Goal: Communication & Community: Participate in discussion

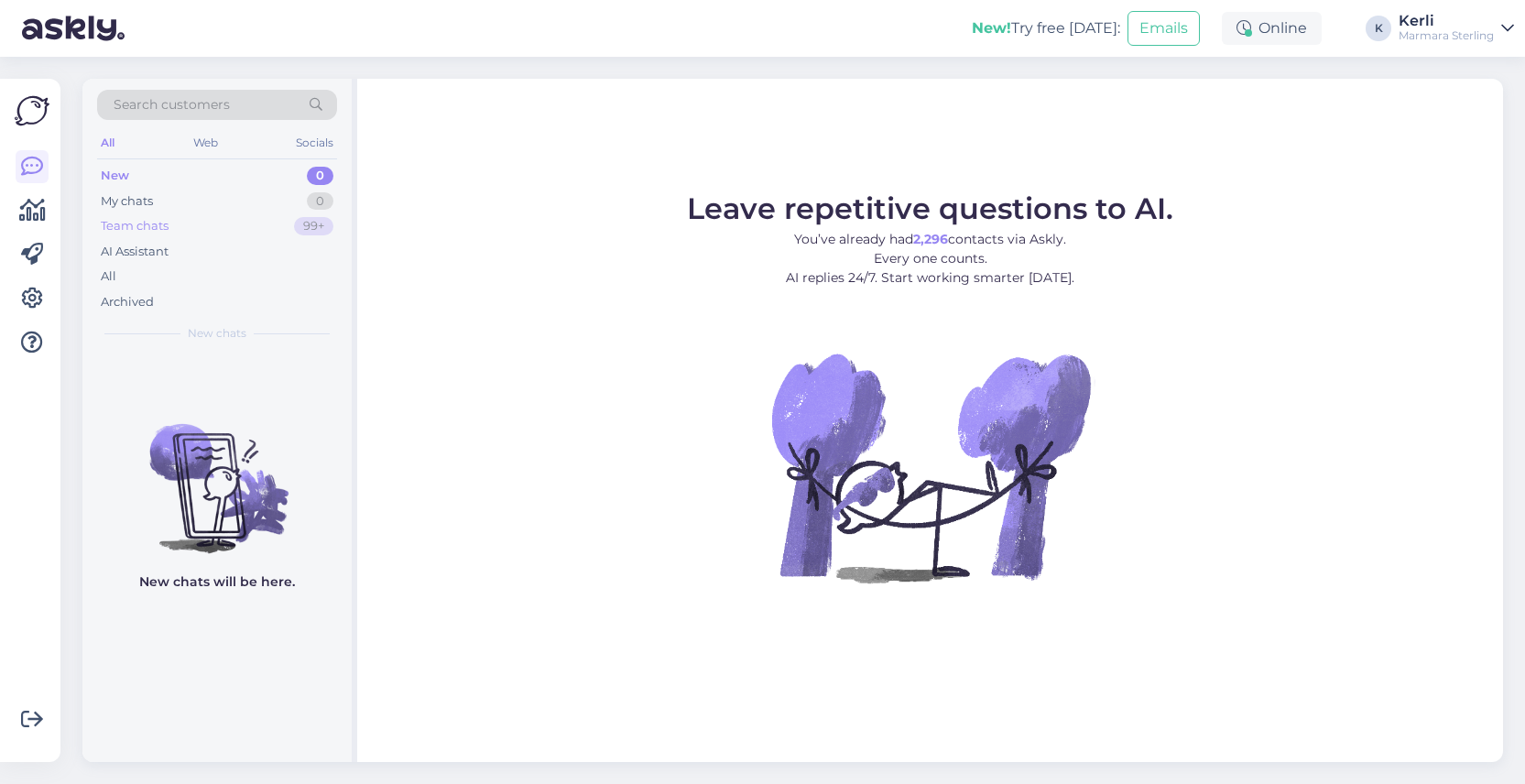
click at [201, 225] on div "Team chats 99+" at bounding box center [216, 226] width 240 height 26
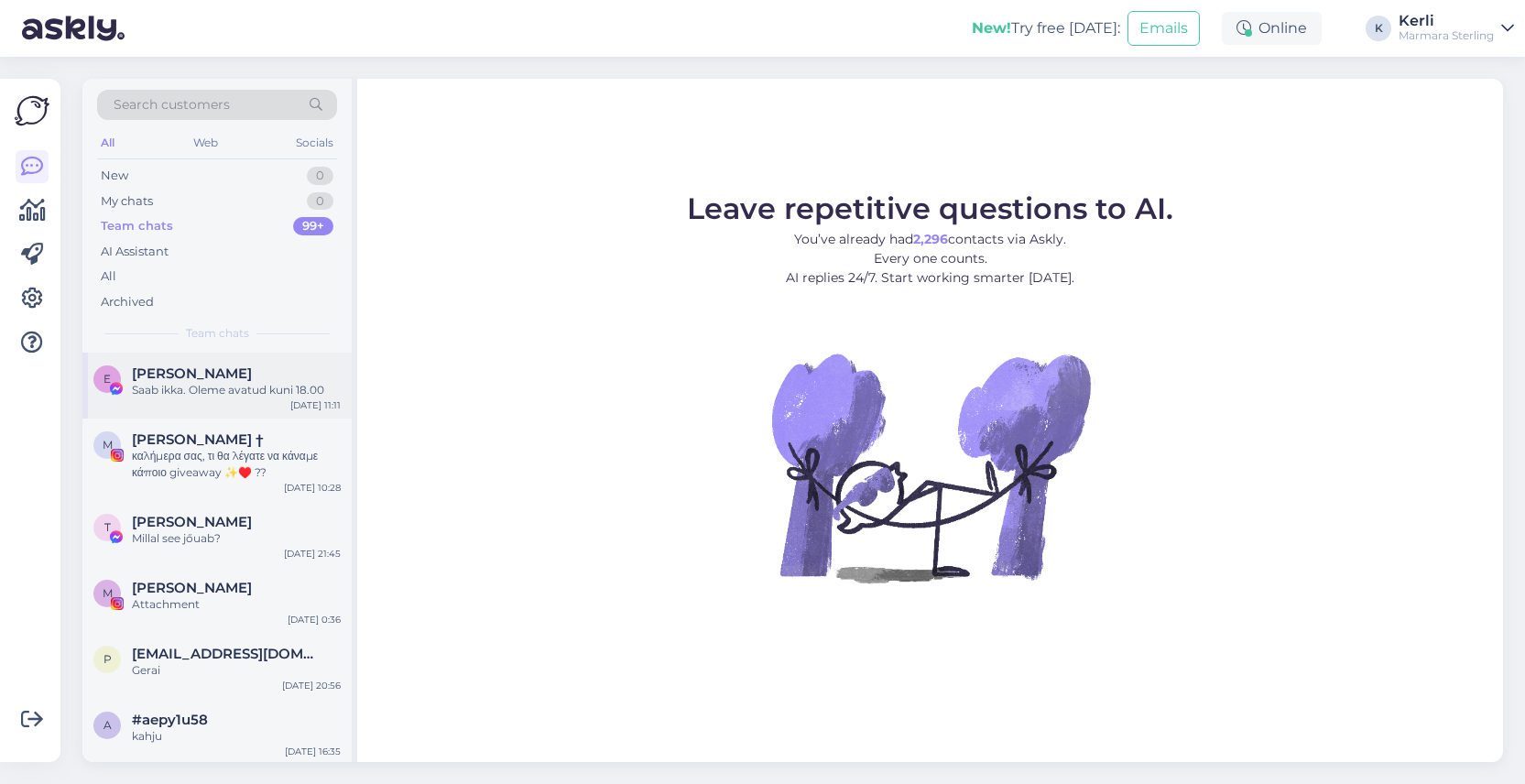
click at [163, 400] on div "E Evelin Mänd Saab ikka. Oleme avatud kuni 18.00 Aug 18 11:11" at bounding box center [217, 386] width 269 height 66
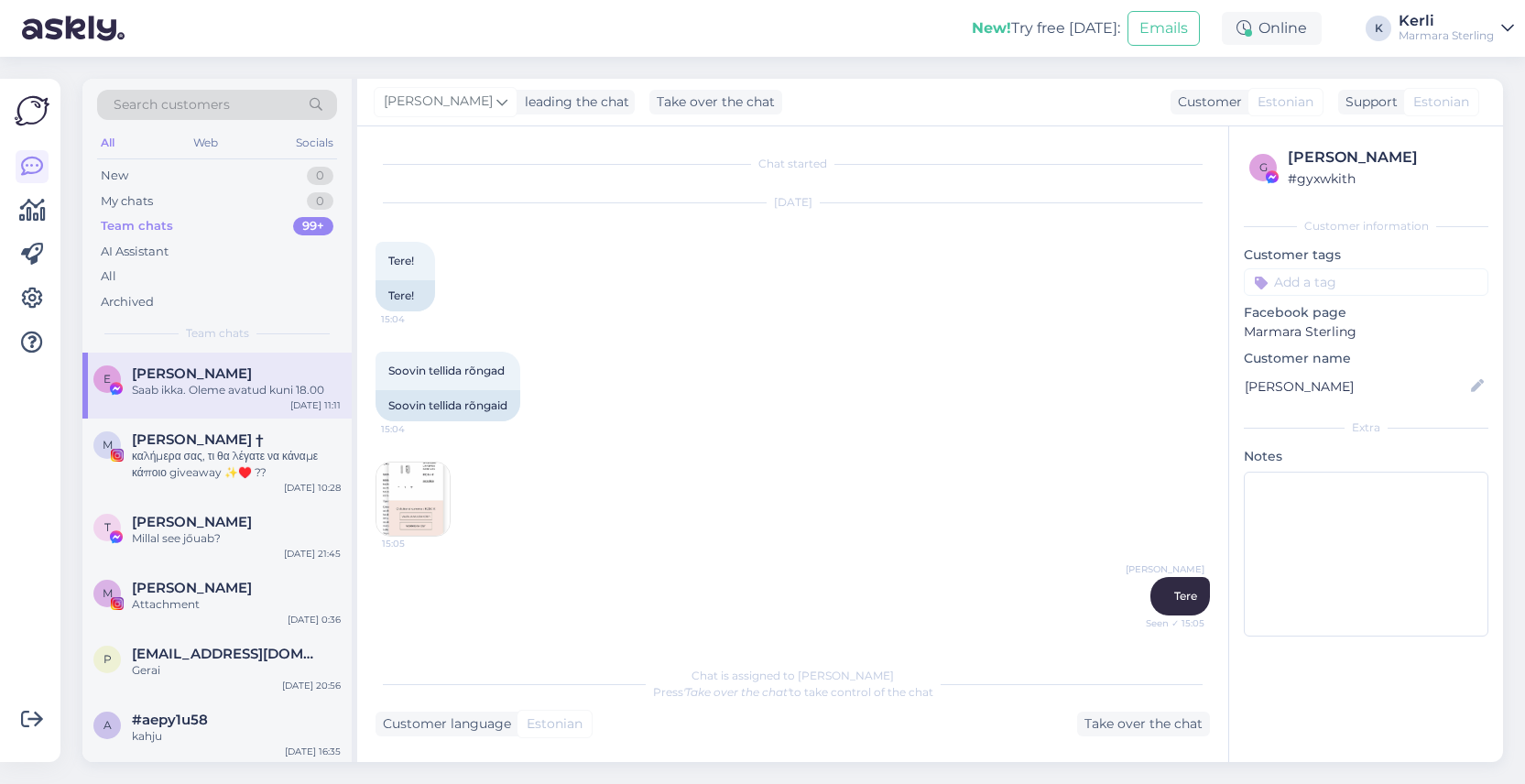
click at [419, 487] on img at bounding box center [413, 499] width 73 height 73
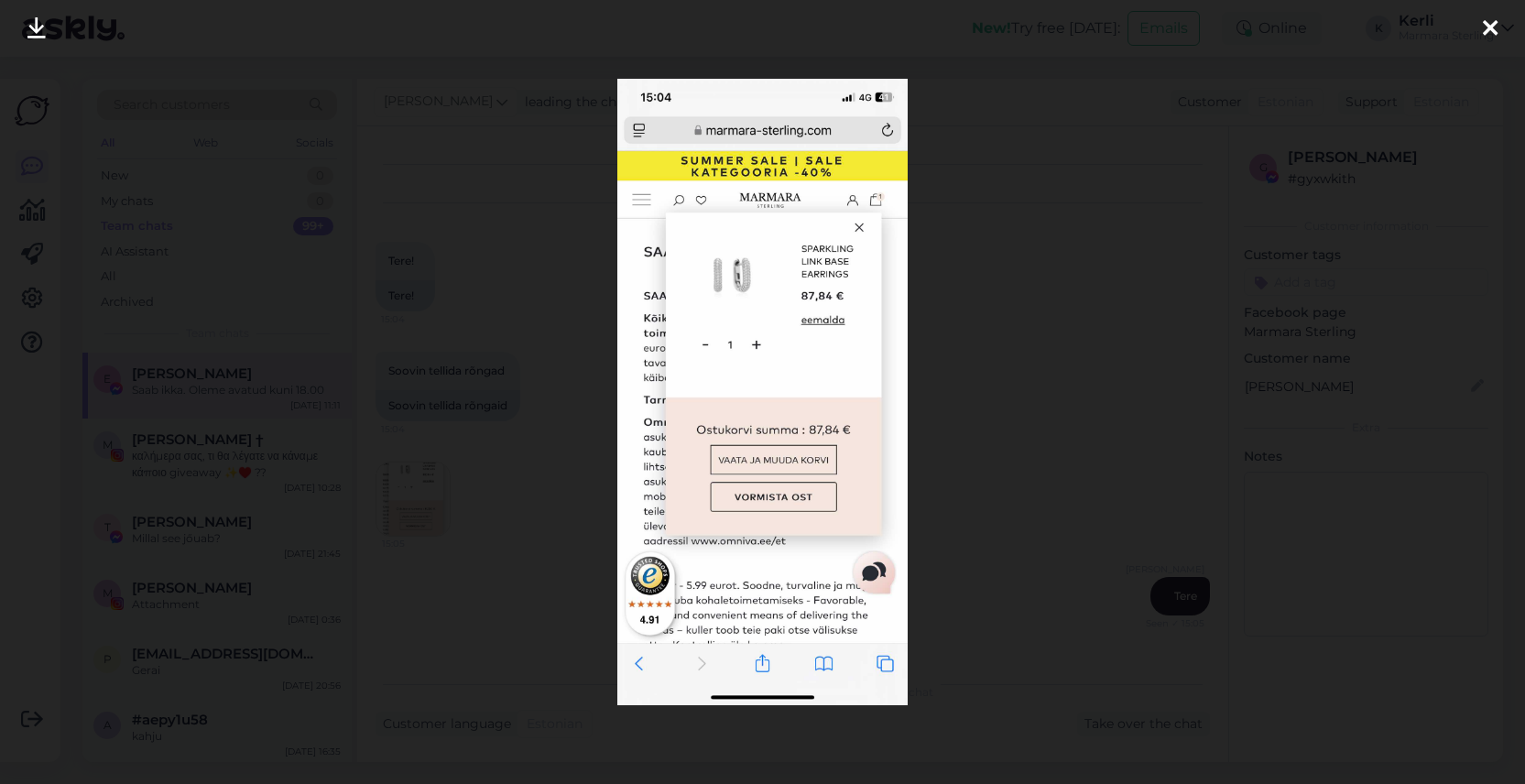
click at [1484, 32] on icon at bounding box center [1489, 29] width 14 height 24
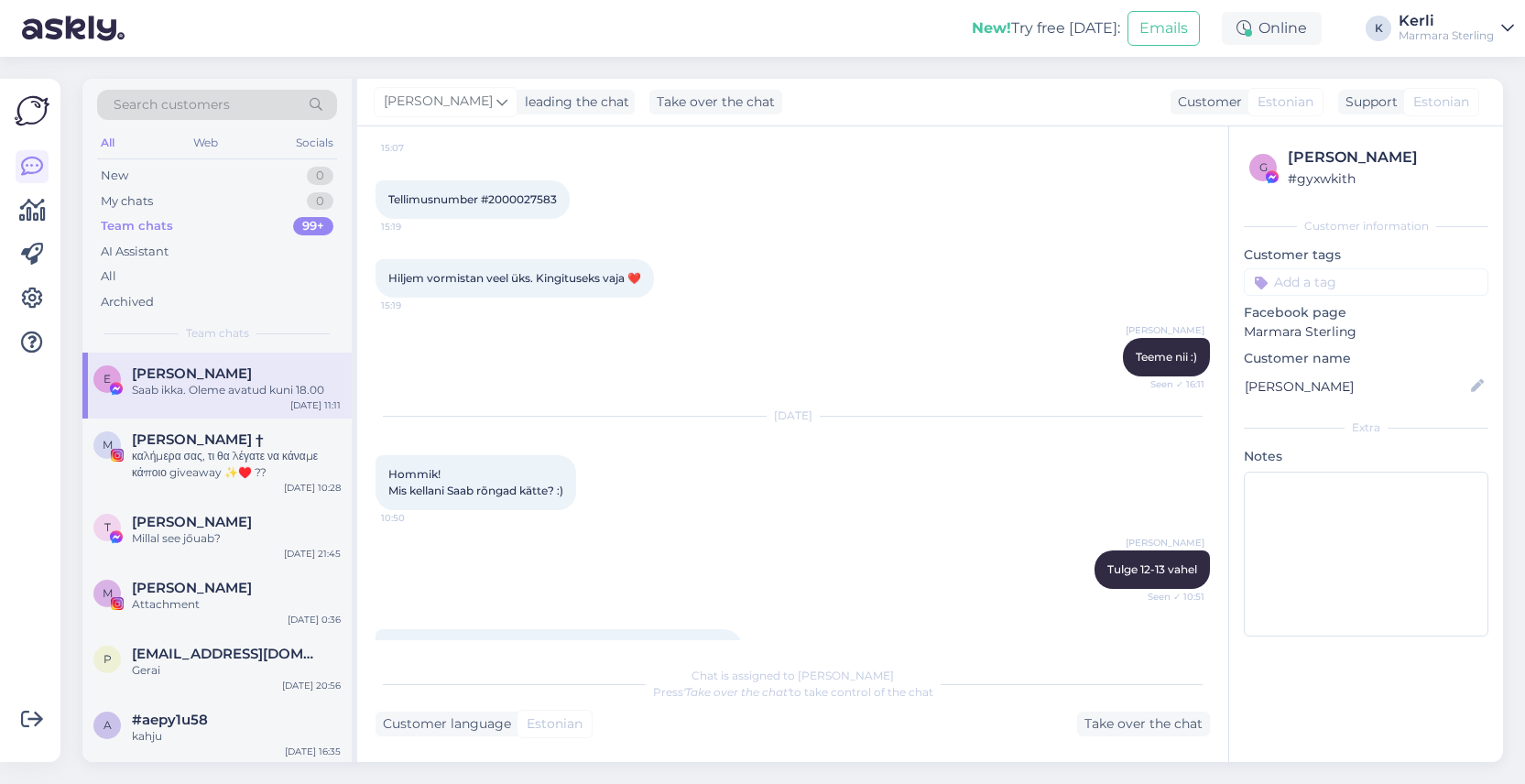
scroll to position [888, 0]
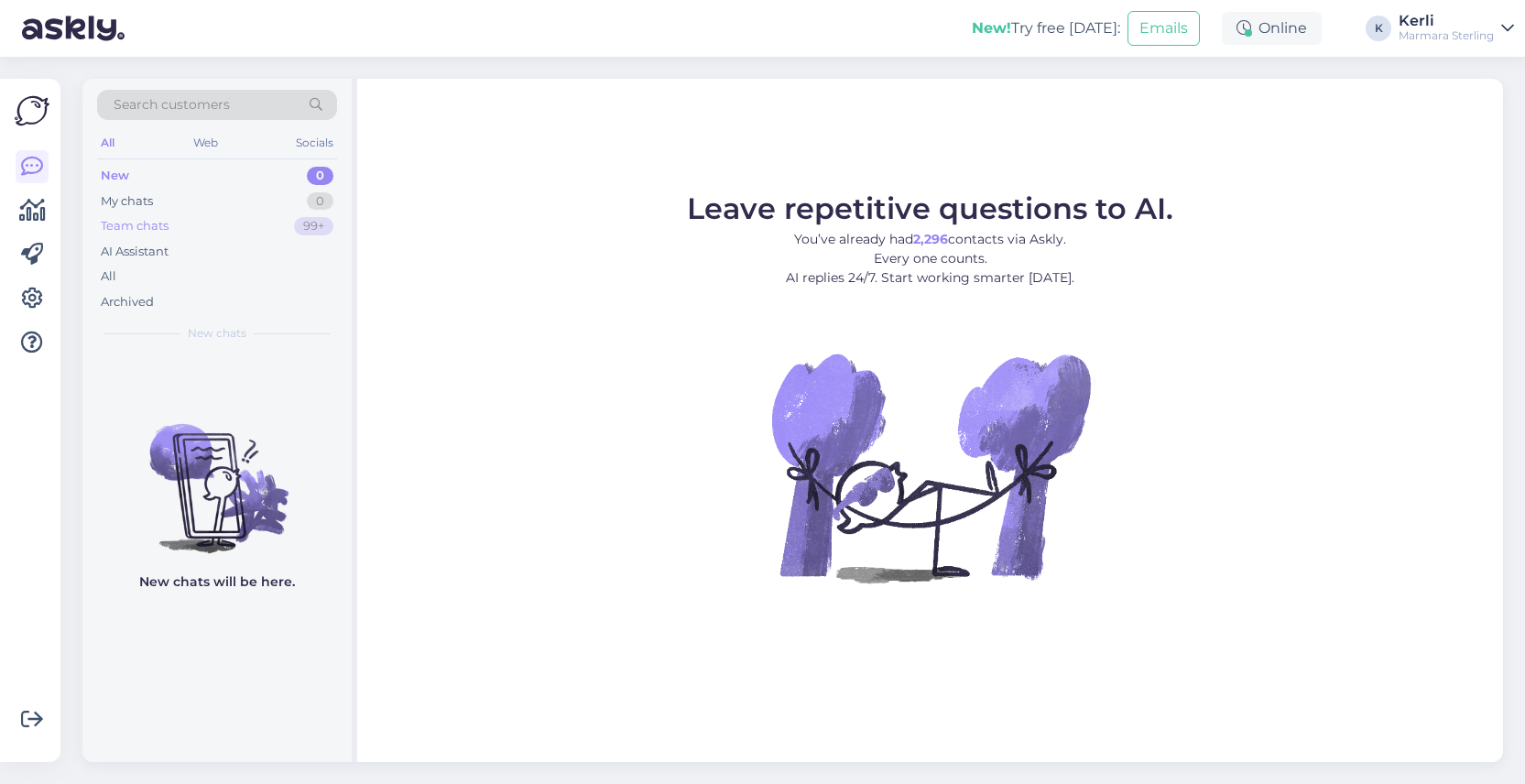
click at [216, 230] on div "Team chats 99+" at bounding box center [216, 226] width 240 height 26
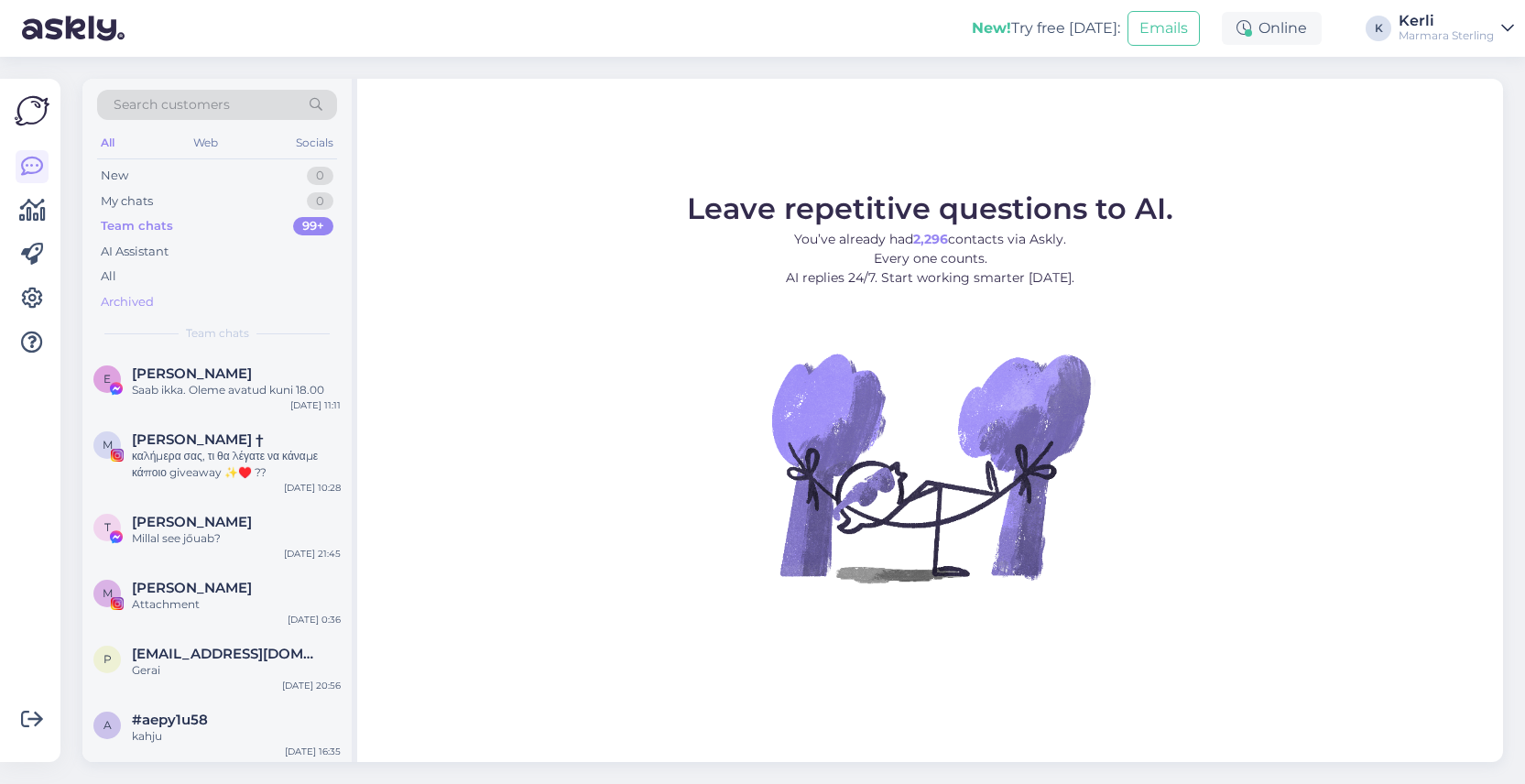
click at [150, 305] on div "Archived" at bounding box center [127, 302] width 53 height 18
